Goal: Navigation & Orientation: Find specific page/section

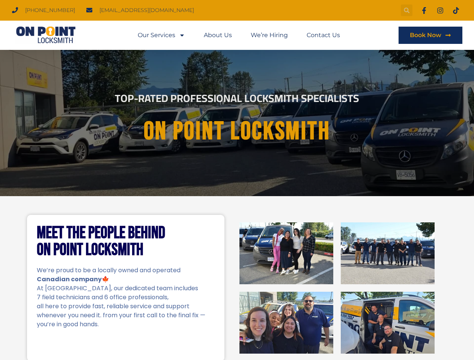
click at [406, 10] on icon "Search" at bounding box center [407, 11] width 6 height 6
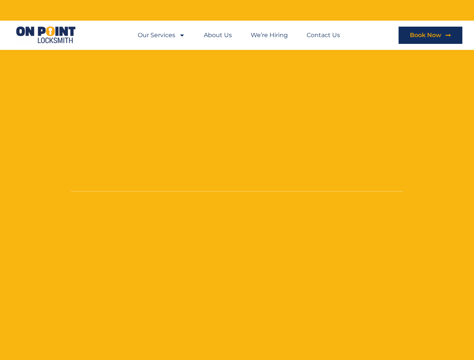
click at [239, 35] on li "About Us" at bounding box center [217, 35] width 47 height 17
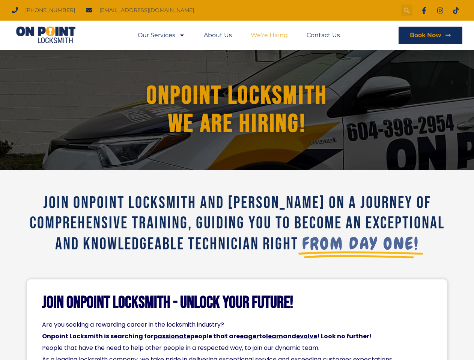
click at [406, 10] on icon "Search" at bounding box center [407, 11] width 6 height 6
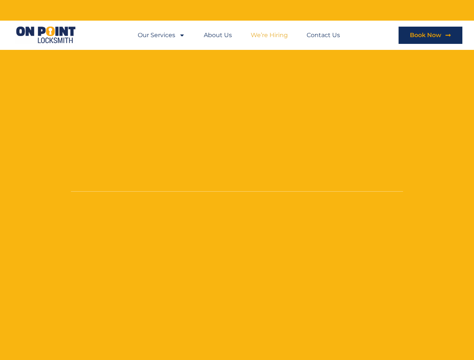
click at [239, 35] on li "About Us" at bounding box center [217, 35] width 47 height 17
